Goal: Task Accomplishment & Management: Use online tool/utility

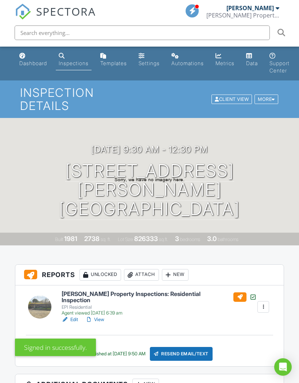
click at [115, 58] on link "Templates" at bounding box center [113, 60] width 32 height 21
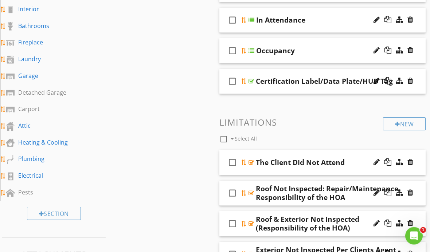
scroll to position [185, 0]
click at [27, 46] on div "Fireplace" at bounding box center [45, 42] width 55 height 9
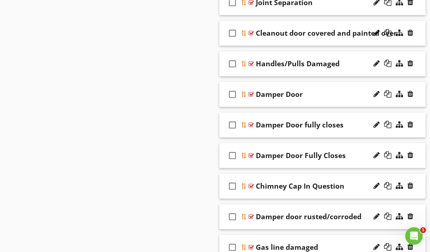
scroll to position [1833, 0]
click at [298, 124] on div "Damper Door fully closes" at bounding box center [328, 125] width 144 height 9
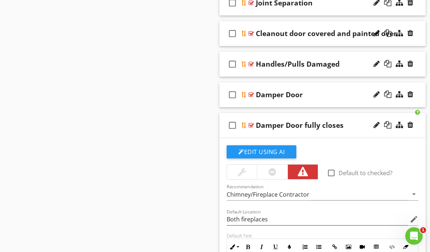
click at [298, 92] on div "Damper Door" at bounding box center [328, 94] width 144 height 9
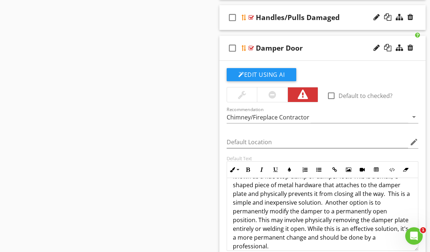
scroll to position [1878, 0]
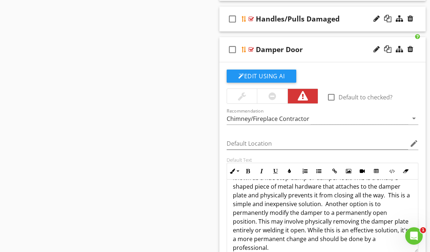
click at [298, 49] on div at bounding box center [410, 49] width 6 height 7
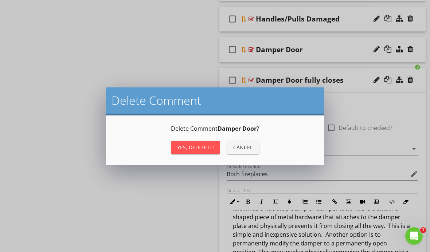
click at [203, 143] on button "Yes, Delete it!" at bounding box center [195, 147] width 48 height 13
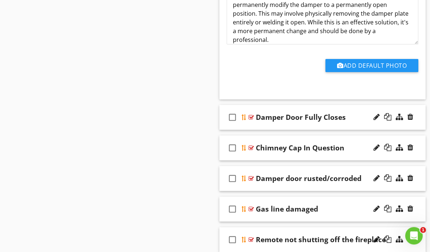
click at [298, 111] on div "check_box_outline_blank Damper Door Fully Closes" at bounding box center [322, 117] width 206 height 25
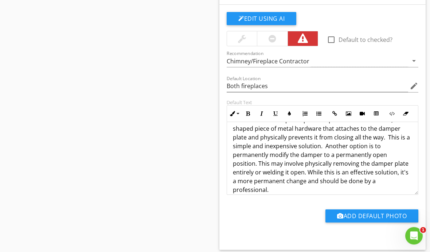
scroll to position [99, 0]
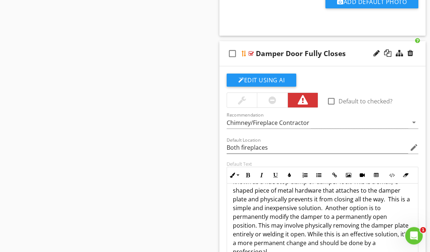
click at [298, 54] on div at bounding box center [410, 53] width 6 height 7
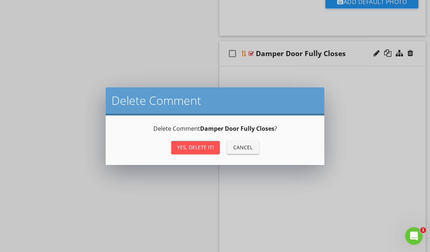
scroll to position [2116, 0]
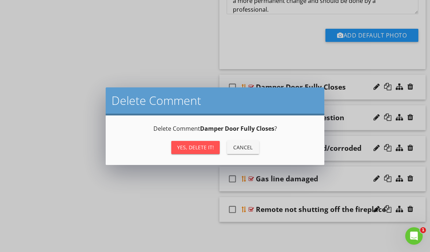
click at [209, 146] on div "Yes, Delete it!" at bounding box center [195, 148] width 37 height 8
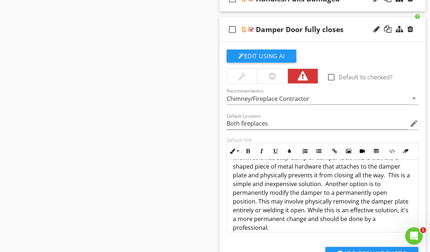
scroll to position [1897, 0]
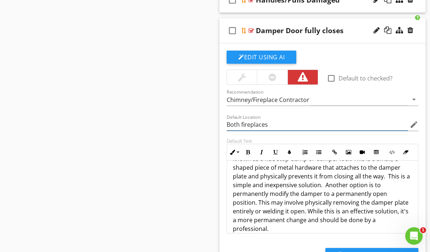
click at [254, 122] on input "Both fireplaces" at bounding box center [317, 125] width 181 height 12
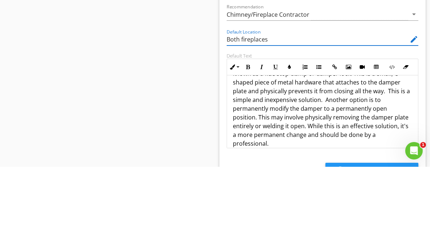
click at [268, 119] on input "Both fireplaces" at bounding box center [317, 125] width 181 height 12
click at [264, 119] on input "Both fireplaces" at bounding box center [317, 125] width 181 height 12
type input "B"
type input "Fireplace"
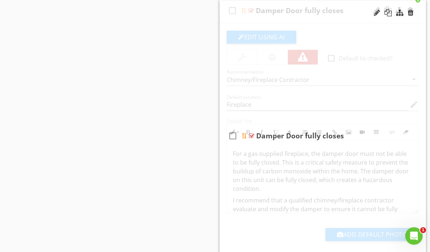
scroll to position [965, 0]
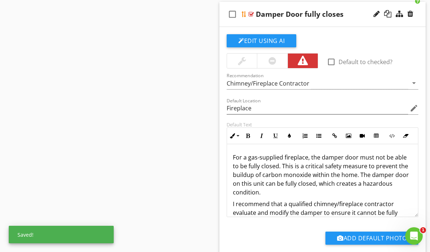
click at [298, 16] on div "Damper Door fully closes" at bounding box center [328, 14] width 144 height 9
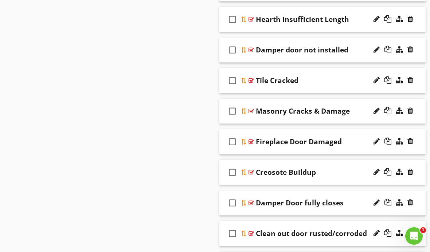
scroll to position [761, 0]
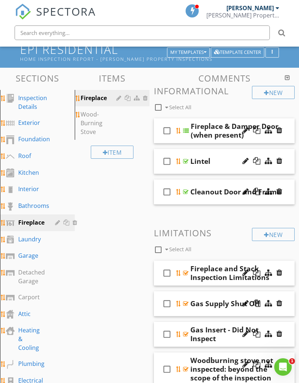
scroll to position [0, 0]
